Goal: Information Seeking & Learning: Learn about a topic

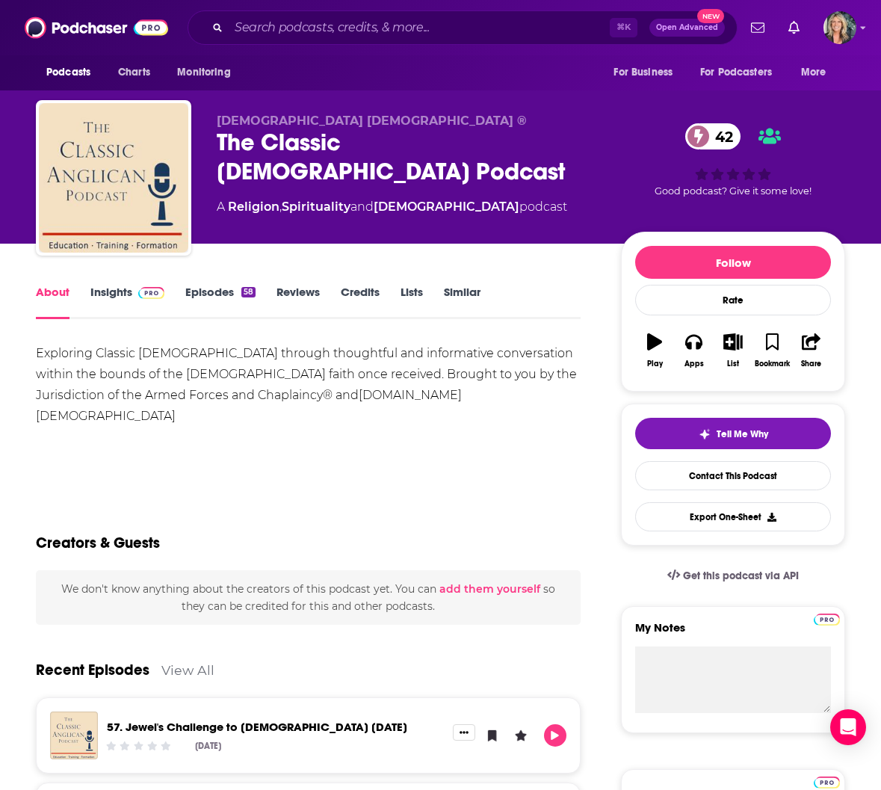
click at [114, 292] on link "Insights" at bounding box center [127, 302] width 74 height 34
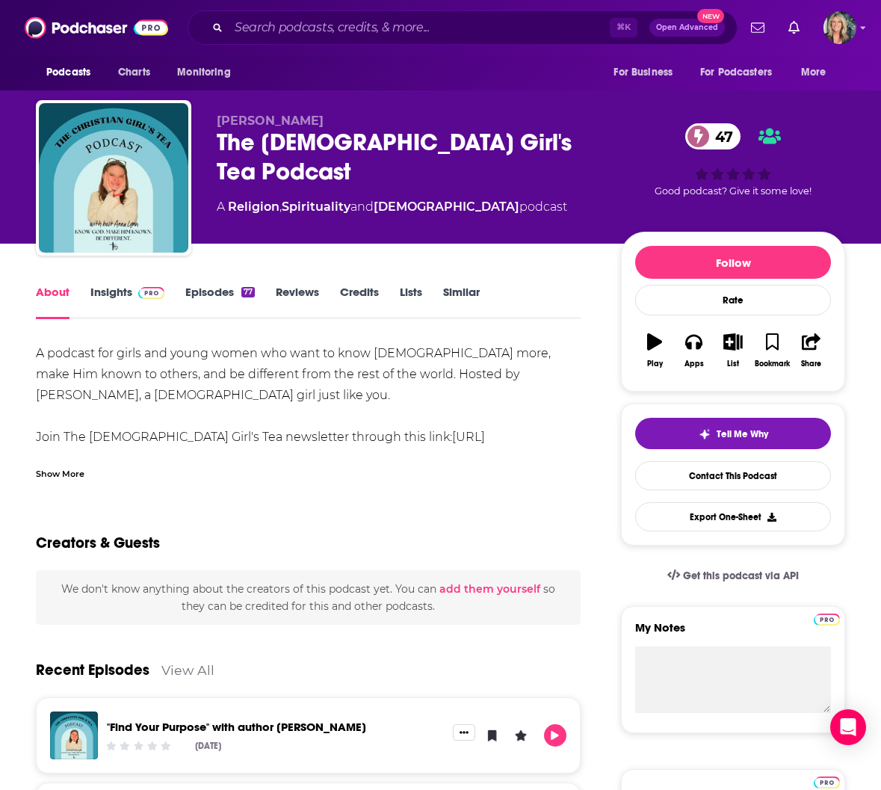
click at [104, 286] on link "Insights" at bounding box center [127, 302] width 74 height 34
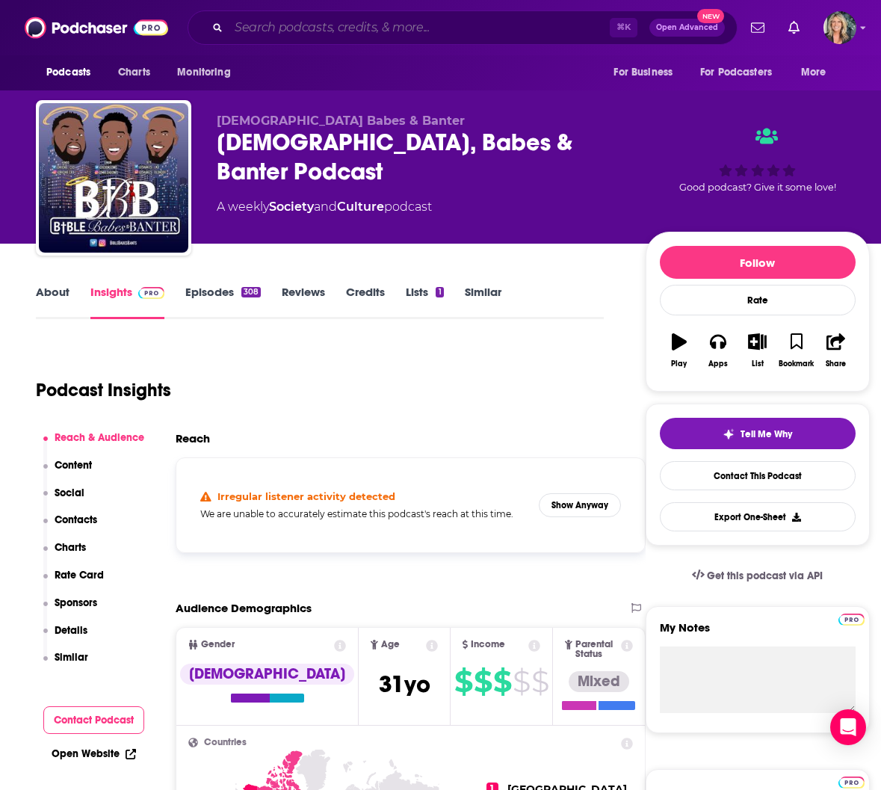
click at [325, 34] on input "Search podcasts, credits, & more..." at bounding box center [419, 28] width 381 height 24
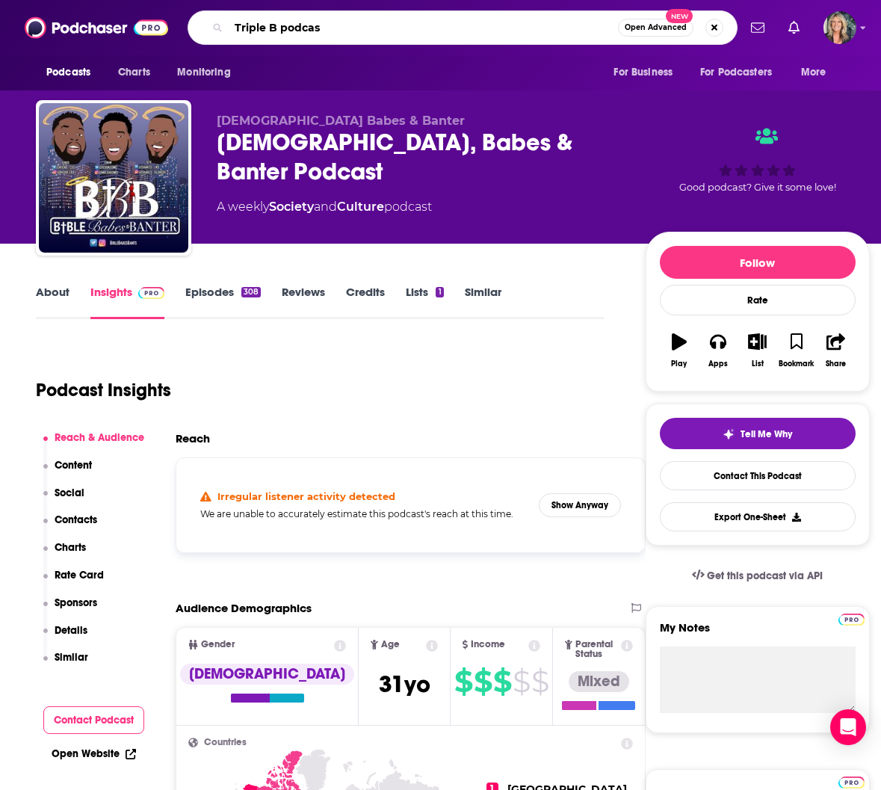
type input "Triple B podcast"
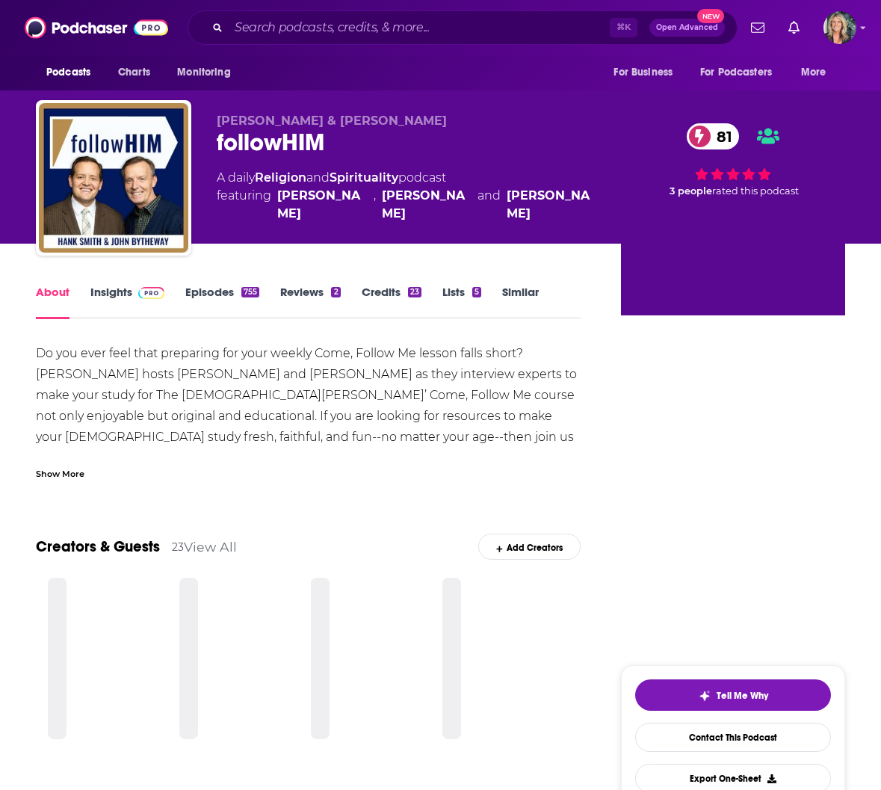
click at [122, 291] on link "Insights" at bounding box center [127, 302] width 74 height 34
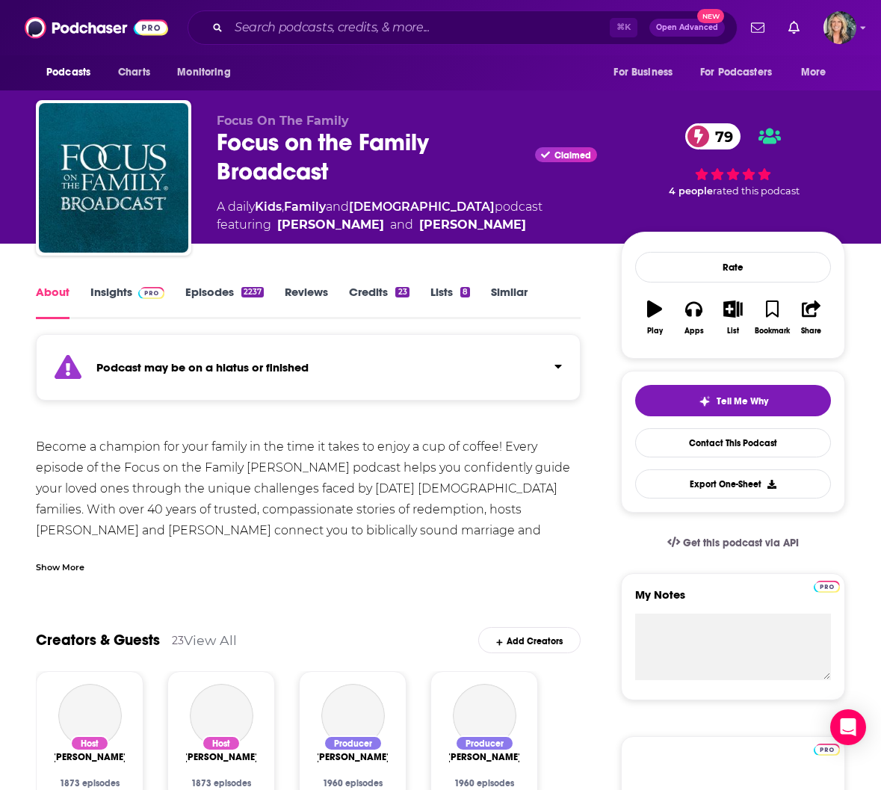
click at [124, 293] on link "Insights" at bounding box center [127, 302] width 74 height 34
